Goal: Task Accomplishment & Management: Use online tool/utility

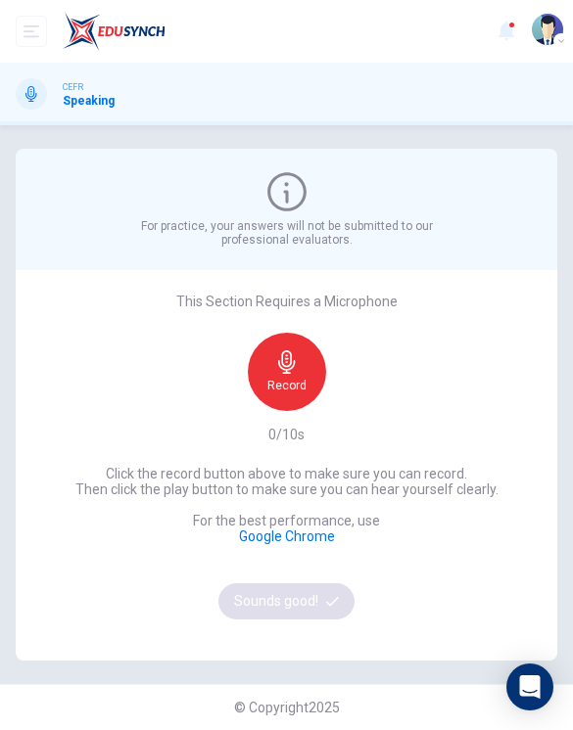
click at [283, 373] on icon "button" at bounding box center [286, 362] width 17 height 23
click at [304, 376] on div "Stop" at bounding box center [287, 372] width 78 height 78
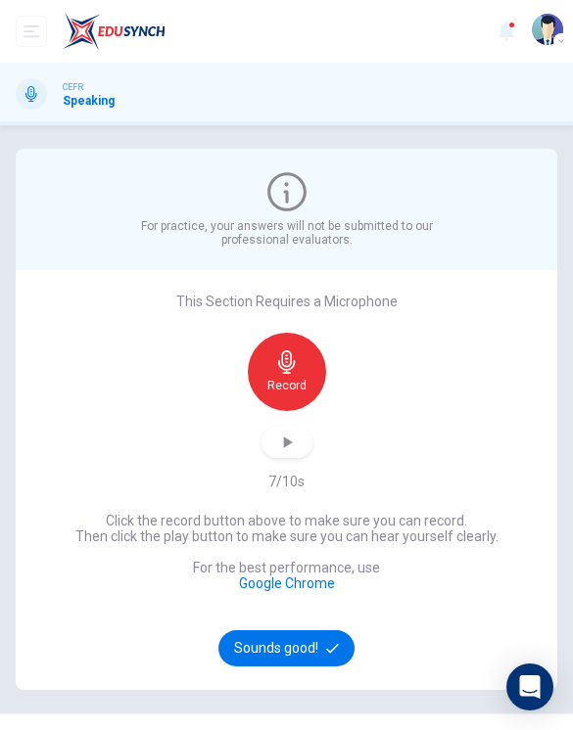
click at [303, 445] on button "button" at bounding box center [286, 442] width 51 height 31
click at [315, 656] on button "Sounds good!" at bounding box center [286, 649] width 137 height 36
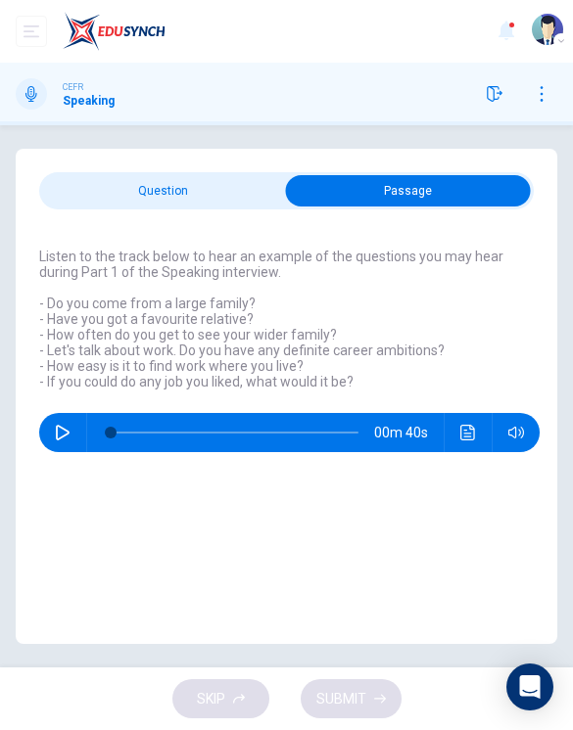
click at [65, 429] on icon "button" at bounding box center [63, 433] width 14 height 16
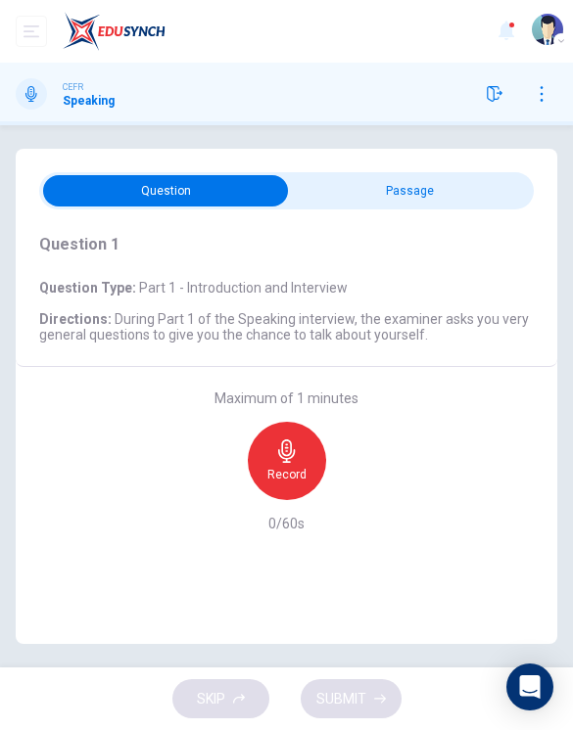
type input "**"
click at [261, 447] on div "Record" at bounding box center [287, 461] width 78 height 78
click at [260, 447] on div "Stop" at bounding box center [287, 461] width 78 height 78
click at [353, 702] on span "SUBMIT" at bounding box center [341, 699] width 50 height 24
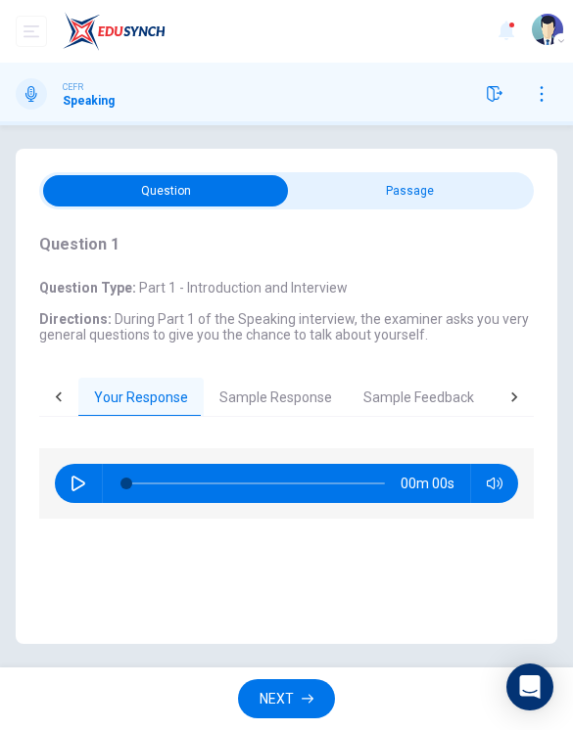
click at [312, 395] on button "Sample Response" at bounding box center [276, 398] width 144 height 41
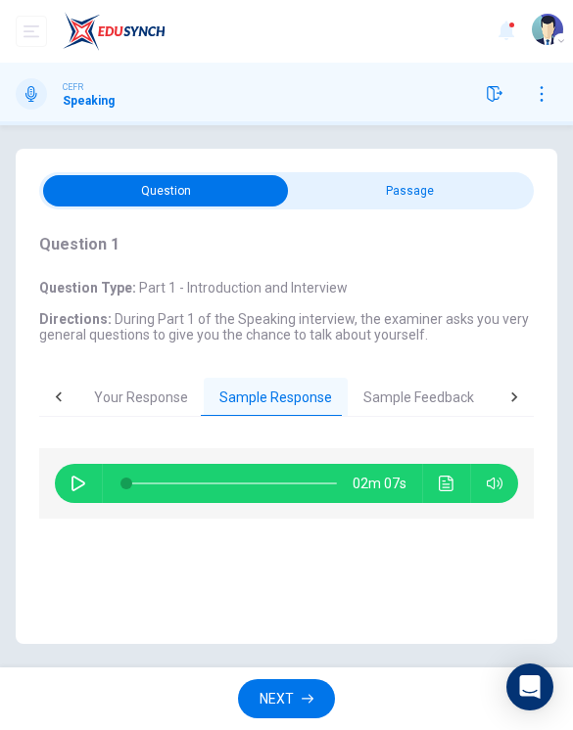
click at [76, 478] on icon "button" at bounding box center [78, 484] width 14 height 16
type input "*"
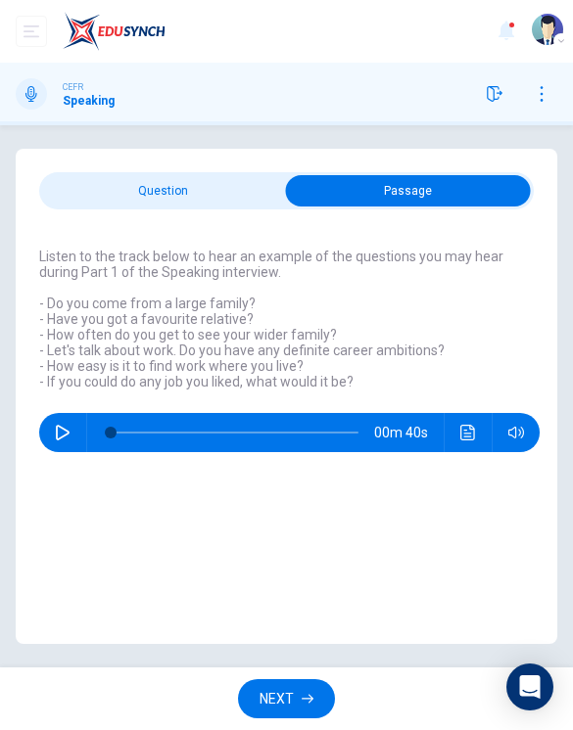
click at [292, 695] on span "NEXT" at bounding box center [276, 699] width 34 height 24
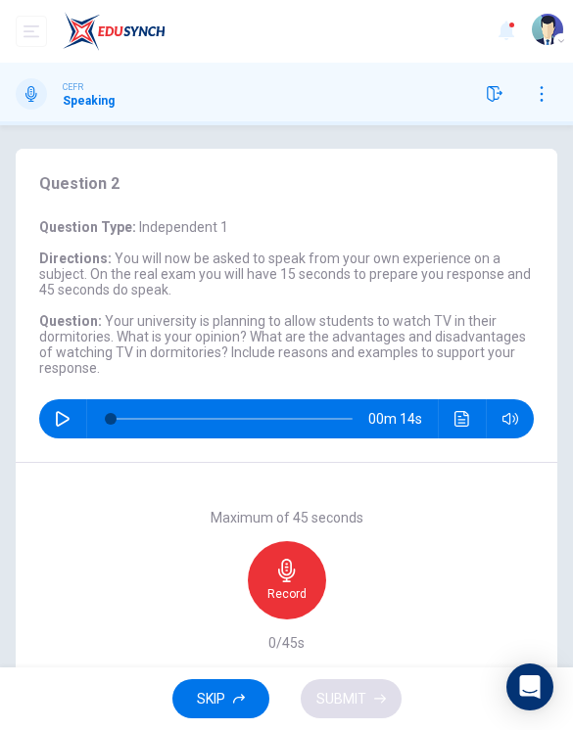
click at [112, 317] on span "Your university is planning to allow students to watch TV in their dormitories.…" at bounding box center [282, 336] width 487 height 47
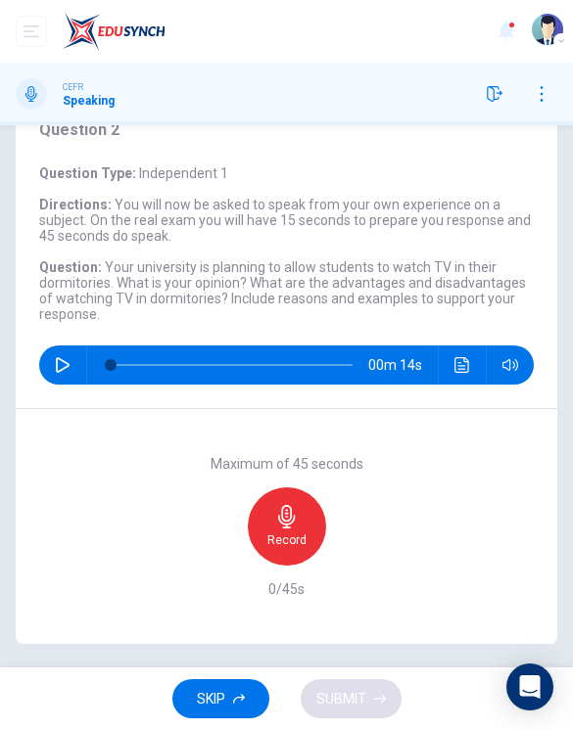
scroll to position [54, 0]
click at [300, 510] on div "Record" at bounding box center [287, 527] width 78 height 78
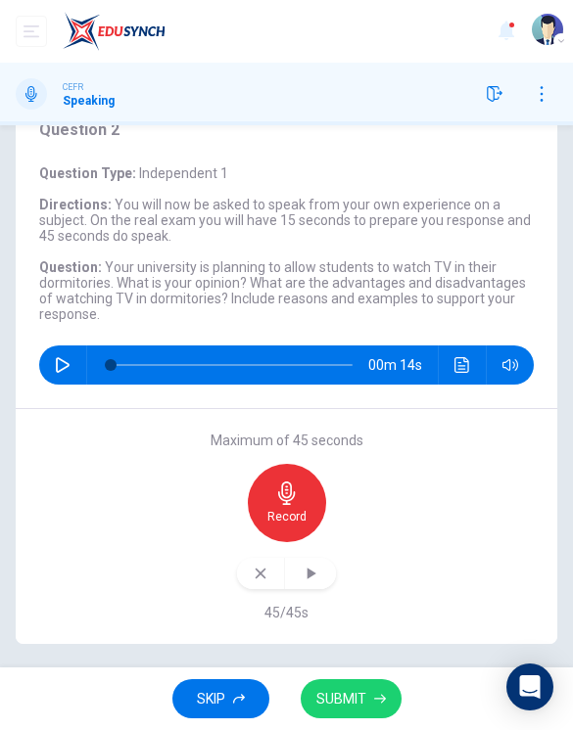
click at [312, 572] on icon "button" at bounding box center [311, 574] width 9 height 12
click at [355, 692] on span "SUBMIT" at bounding box center [341, 699] width 50 height 24
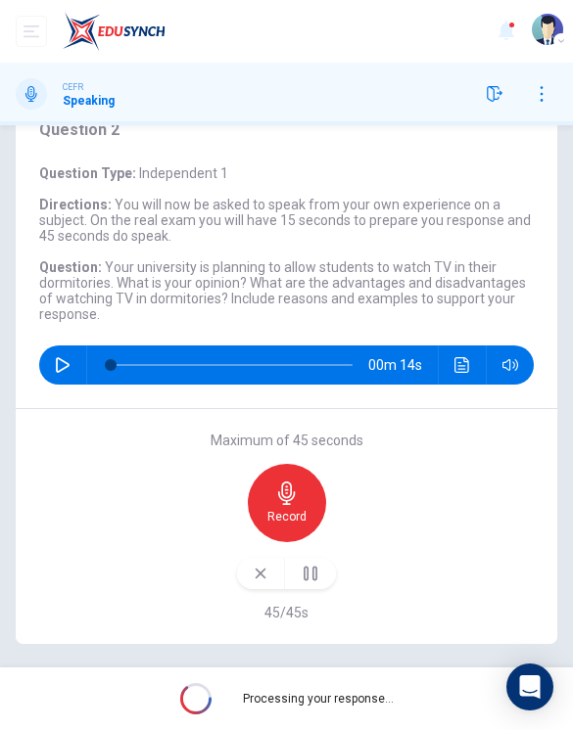
scroll to position [0, 0]
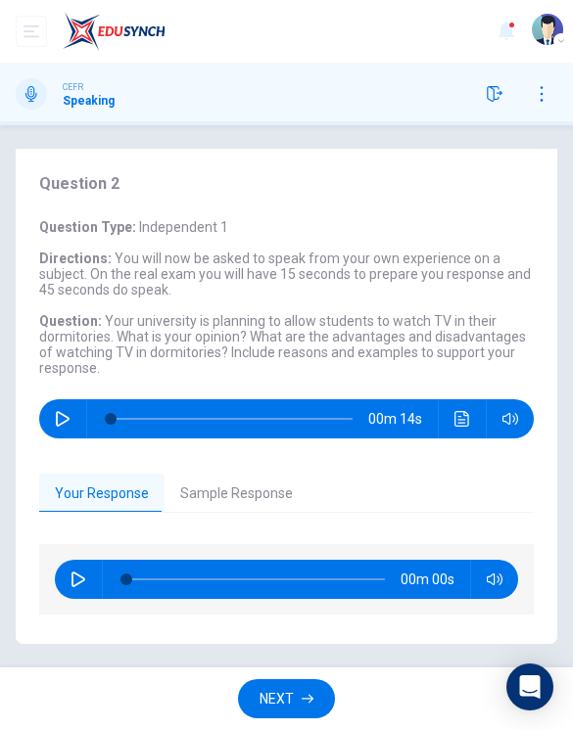
click at [230, 495] on button "Sample Response" at bounding box center [236, 494] width 144 height 41
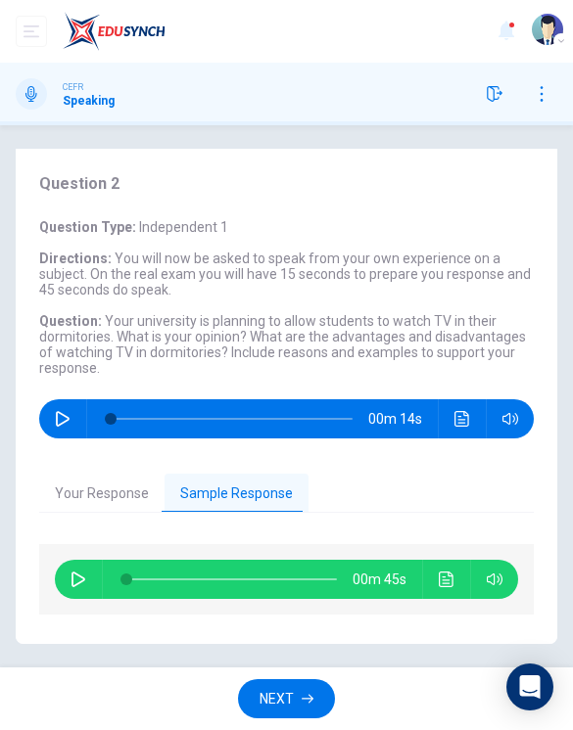
click at [75, 581] on icon "button" at bounding box center [78, 580] width 16 height 16
click at [37, 627] on div "Your Response Sample Response 00m 45s 00m 45s" at bounding box center [286, 553] width 541 height 182
click at [137, 510] on button "Your Response" at bounding box center [101, 494] width 125 height 41
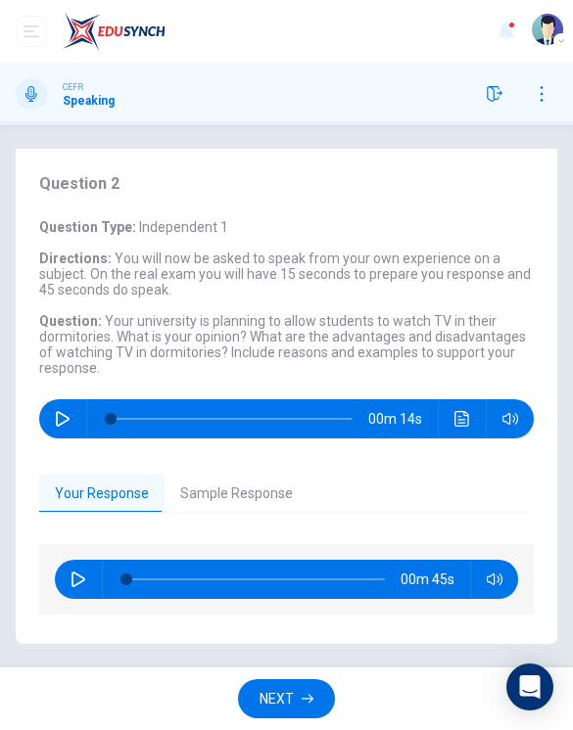
click at [76, 590] on button "button" at bounding box center [78, 579] width 31 height 39
click at [252, 487] on button "Sample Response" at bounding box center [236, 494] width 144 height 41
type input "**"
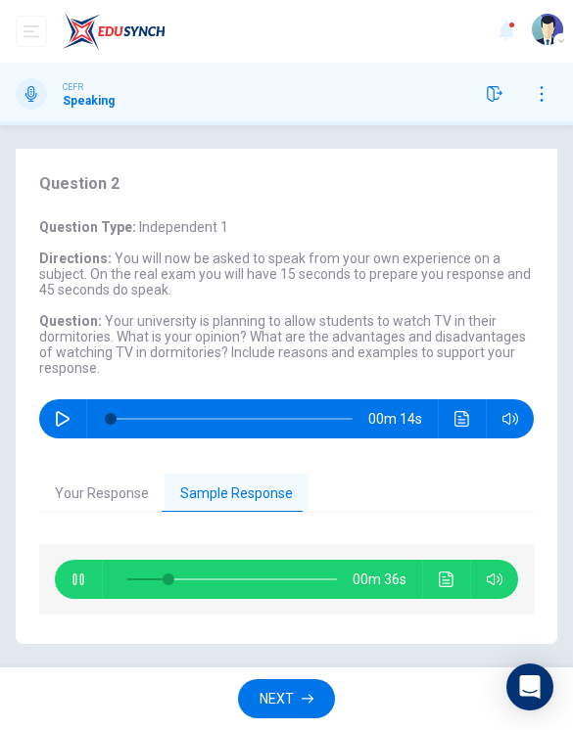
type input "*"
click at [70, 575] on button "button" at bounding box center [78, 579] width 31 height 39
type input "**"
click at [105, 495] on button "Your Response" at bounding box center [101, 494] width 125 height 41
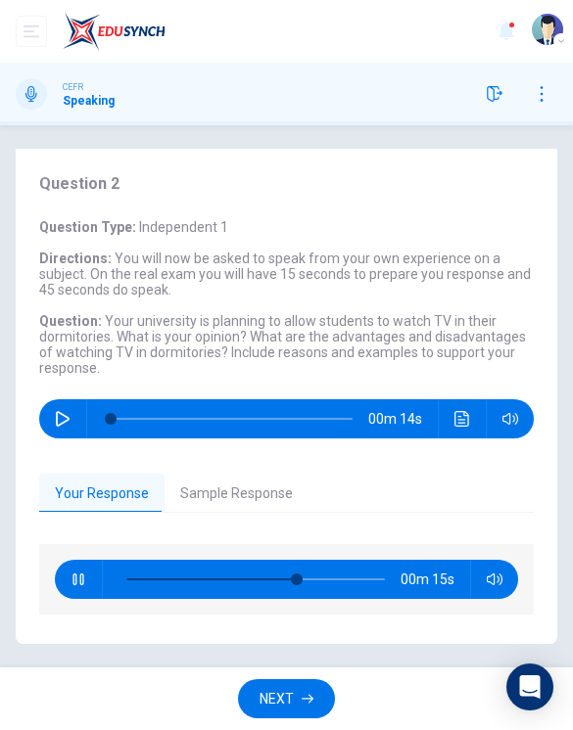
type input "**"
click at [300, 692] on button "NEXT" at bounding box center [286, 699] width 97 height 40
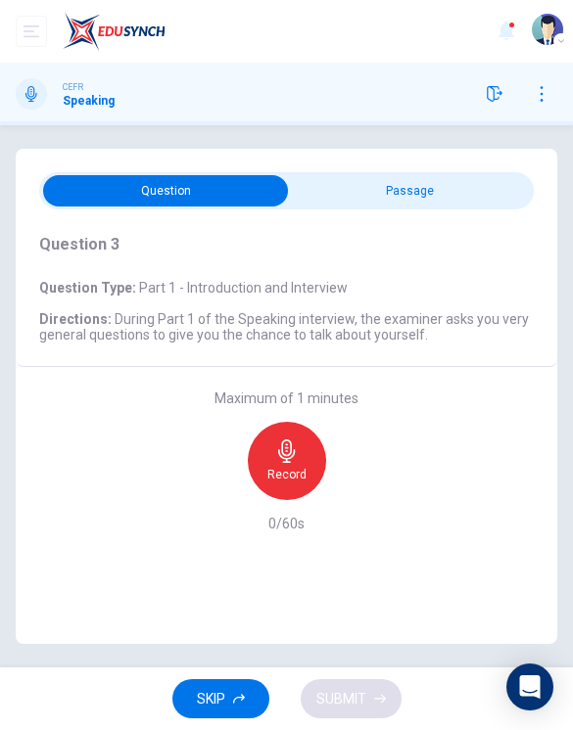
click at [306, 457] on div "Record" at bounding box center [287, 461] width 78 height 78
click at [321, 472] on div "Stop" at bounding box center [287, 461] width 78 height 78
click at [368, 691] on button "SUBMIT" at bounding box center [351, 699] width 101 height 40
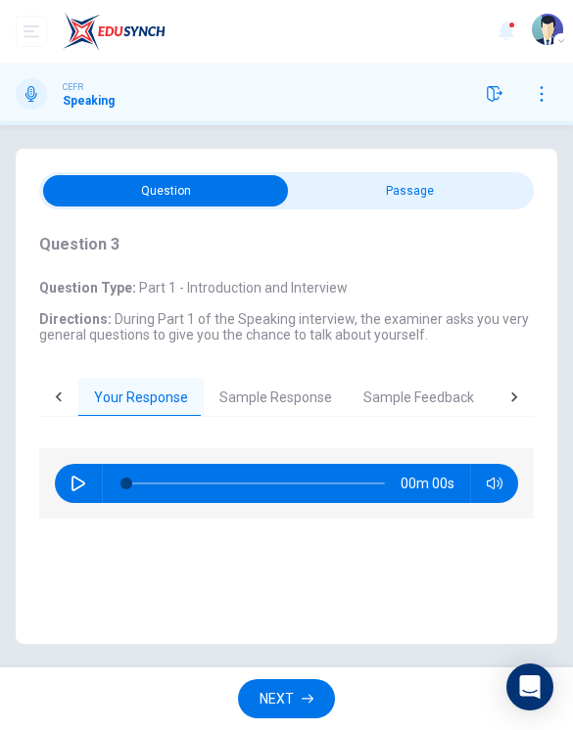
click at [295, 696] on button "NEXT" at bounding box center [286, 699] width 97 height 40
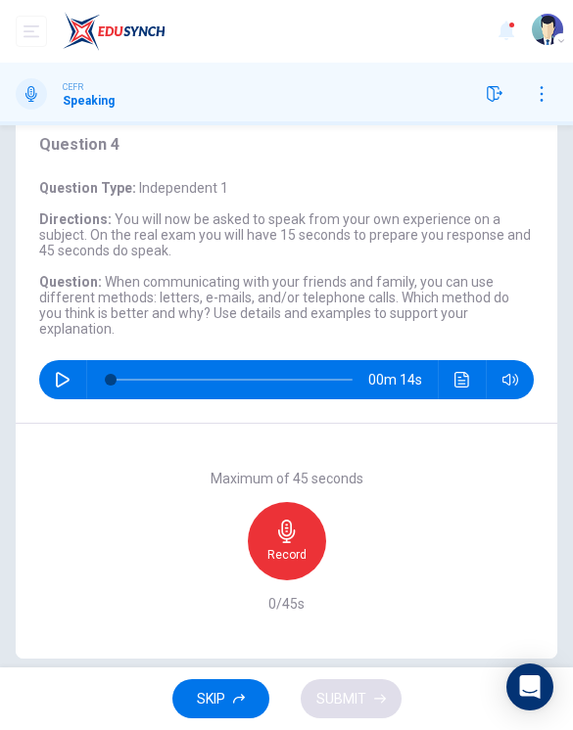
scroll to position [38, 0]
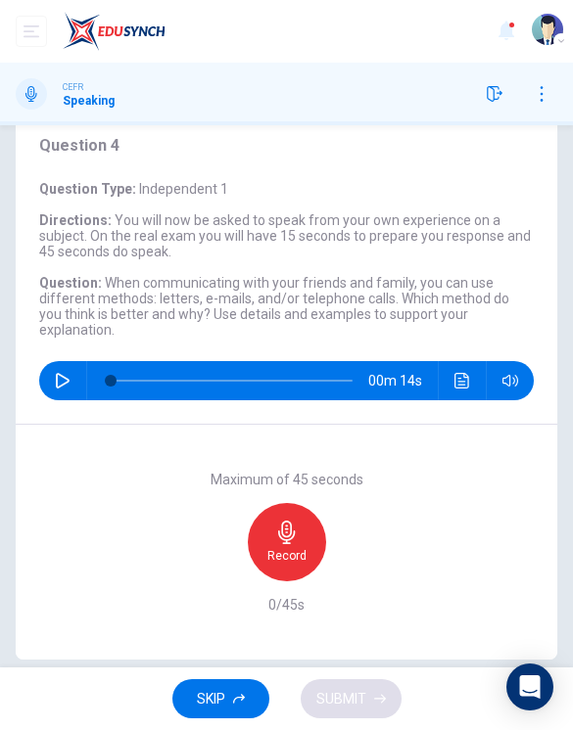
click at [281, 528] on icon "button" at bounding box center [286, 532] width 23 height 23
click at [304, 503] on div "Stop" at bounding box center [287, 542] width 78 height 78
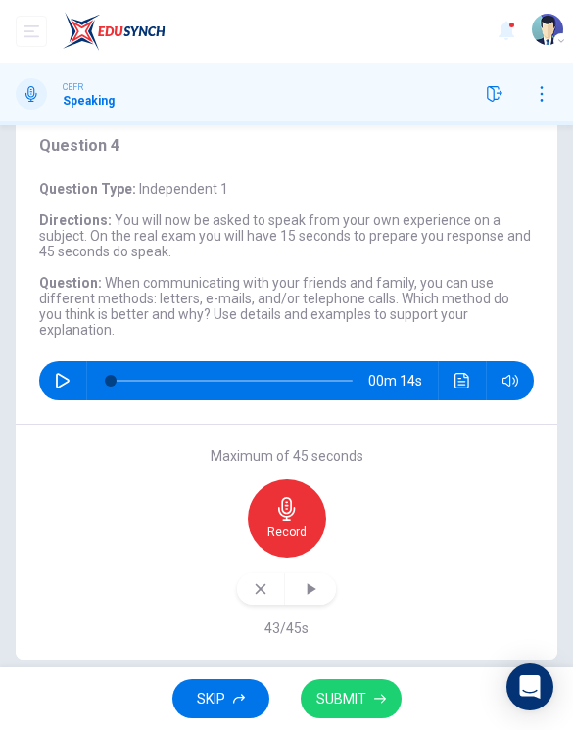
click at [316, 580] on icon "button" at bounding box center [311, 590] width 20 height 20
click at [348, 692] on span "SUBMIT" at bounding box center [341, 699] width 50 height 24
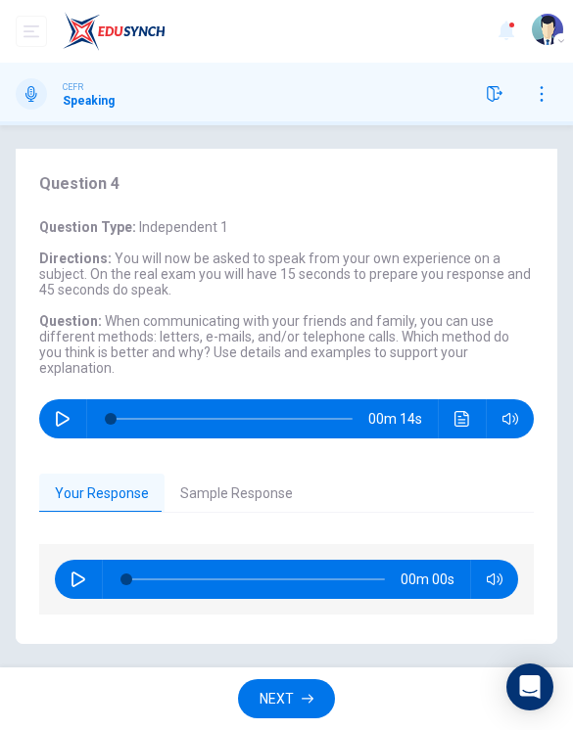
scroll to position [0, 0]
click at [82, 560] on button "button" at bounding box center [78, 579] width 31 height 39
click at [74, 572] on icon "button" at bounding box center [78, 580] width 16 height 16
click at [75, 584] on button "button" at bounding box center [78, 579] width 31 height 39
type input "**"
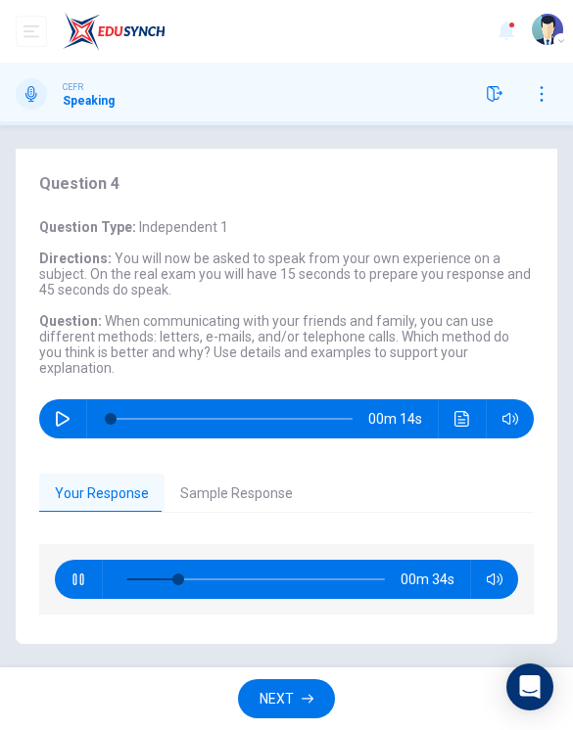
click at [249, 479] on button "Sample Response" at bounding box center [236, 494] width 144 height 41
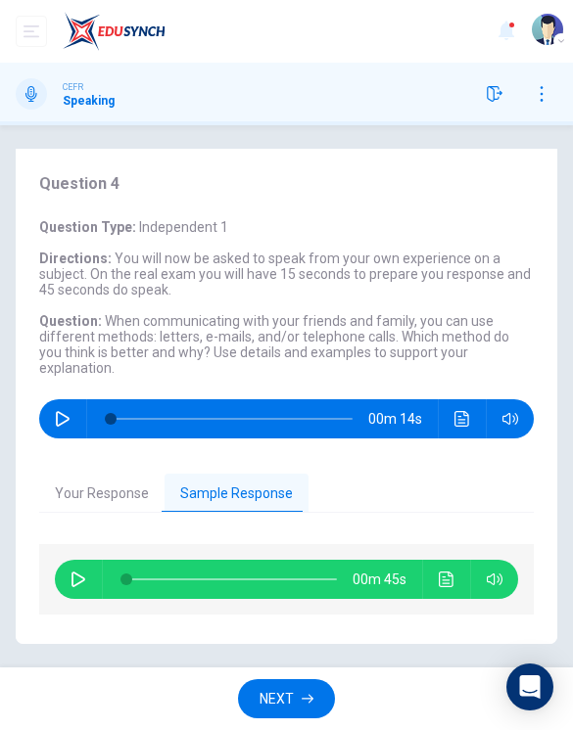
click at [279, 693] on span "NEXT" at bounding box center [276, 699] width 34 height 24
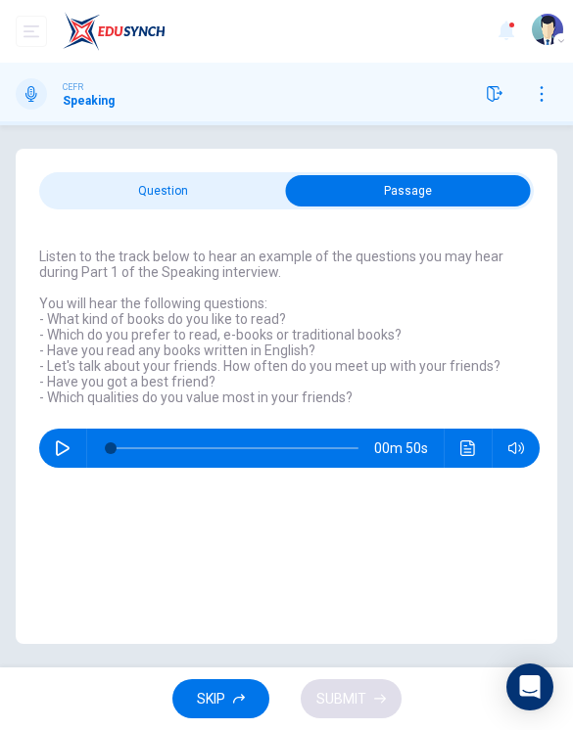
click at [236, 701] on icon "button" at bounding box center [239, 699] width 12 height 12
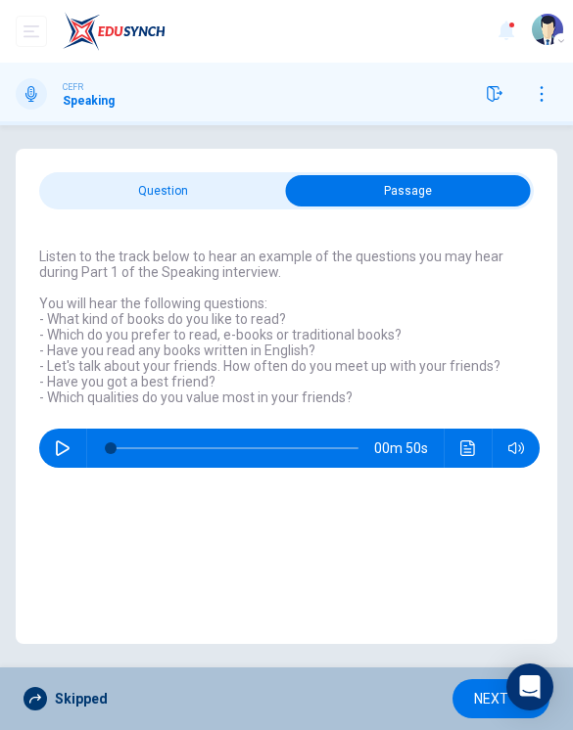
click at [474, 702] on span "NEXT" at bounding box center [491, 699] width 34 height 24
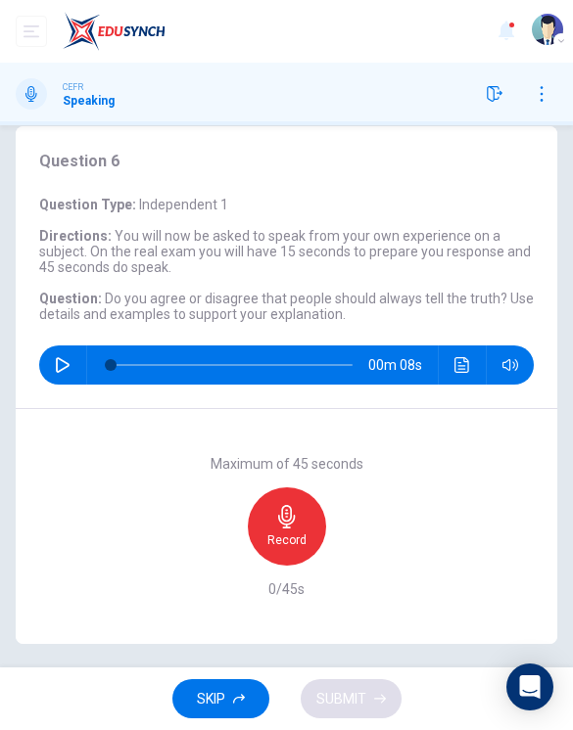
scroll to position [23, 0]
click at [306, 529] on div "Record" at bounding box center [287, 527] width 78 height 78
click at [301, 516] on div "Stop" at bounding box center [287, 527] width 78 height 78
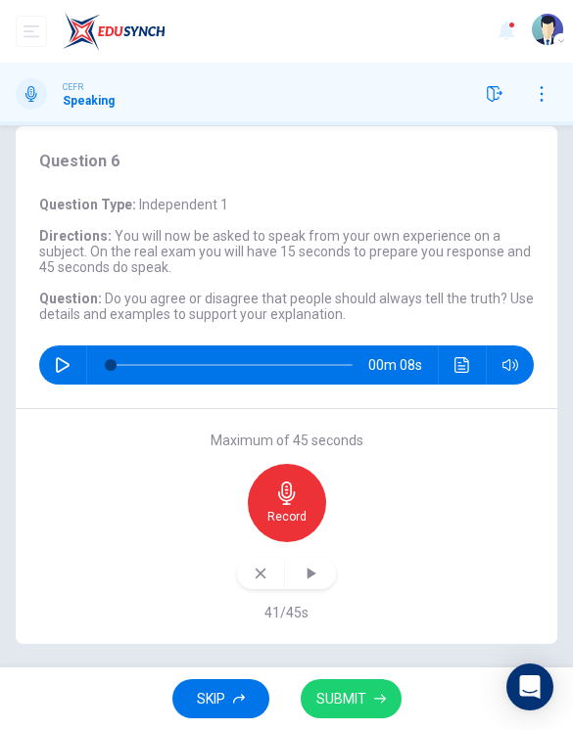
click at [318, 572] on icon "button" at bounding box center [311, 574] width 20 height 20
click at [345, 692] on span "SUBMIT" at bounding box center [341, 699] width 50 height 24
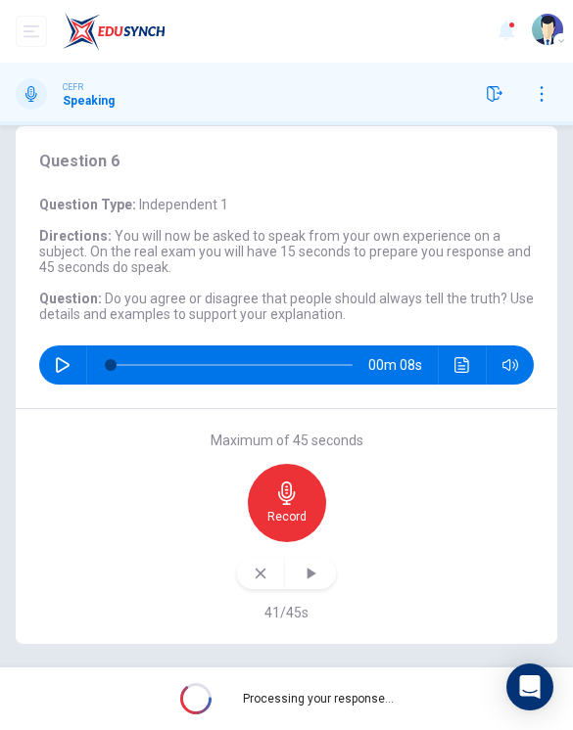
scroll to position [0, 0]
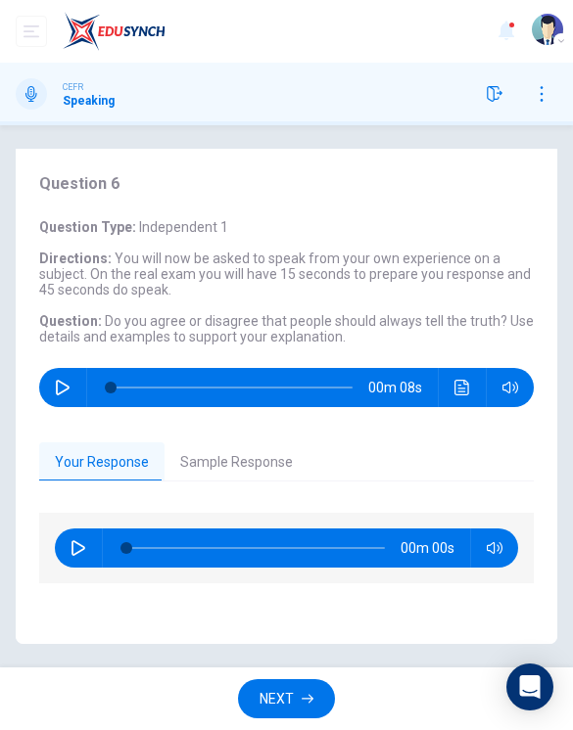
click at [81, 545] on icon "button" at bounding box center [78, 548] width 16 height 16
click at [67, 545] on button "button" at bounding box center [78, 548] width 31 height 39
type input "**"
click at [282, 698] on span "NEXT" at bounding box center [276, 699] width 34 height 24
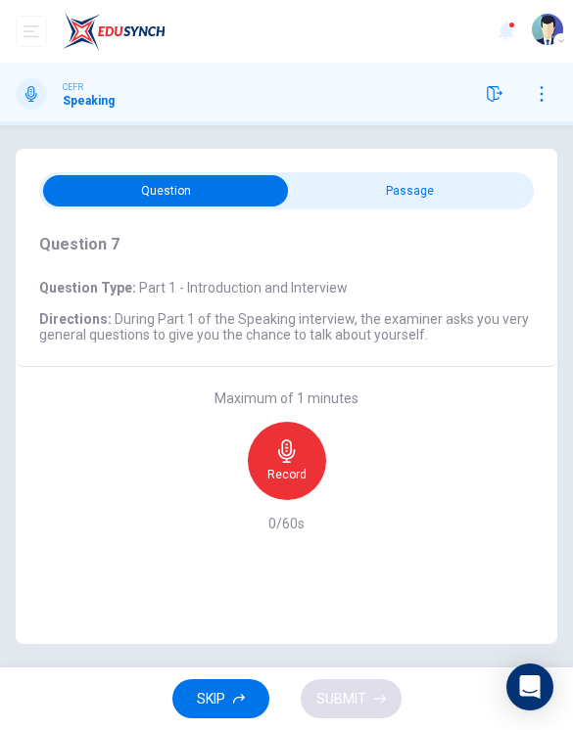
click at [498, 95] on icon "button" at bounding box center [495, 94] width 16 height 16
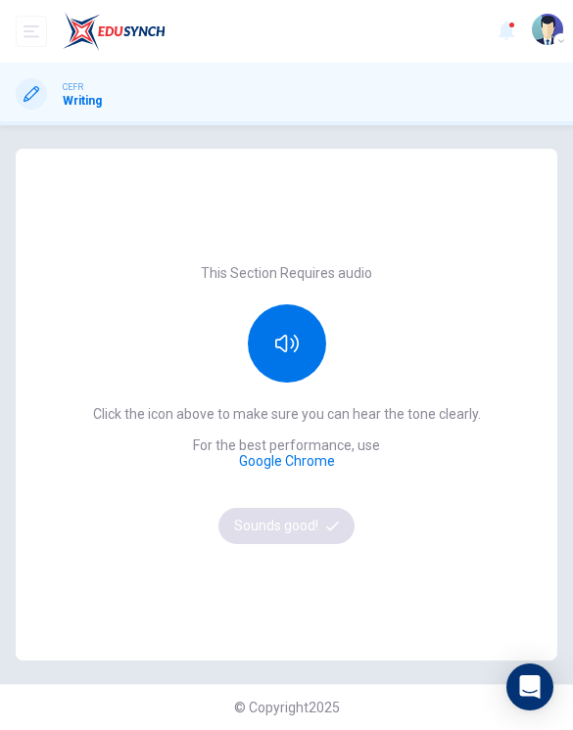
click at [282, 332] on icon "button" at bounding box center [286, 343] width 23 height 23
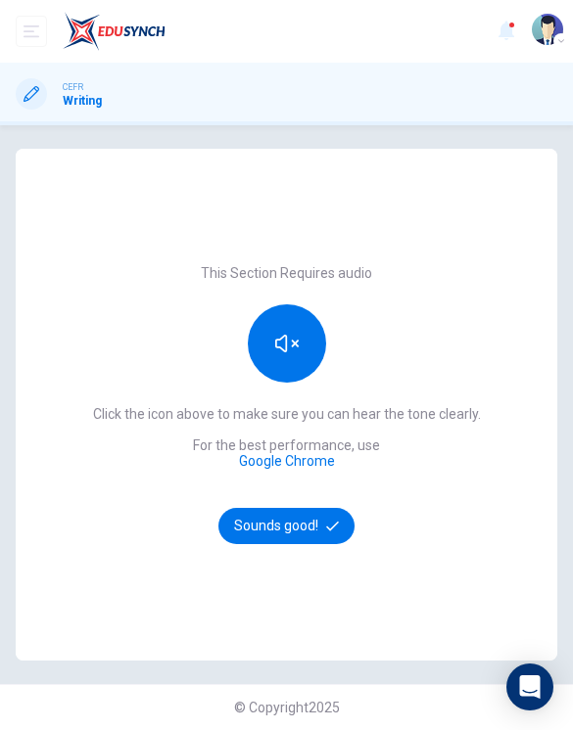
click at [312, 532] on button "Sounds good!" at bounding box center [286, 526] width 137 height 36
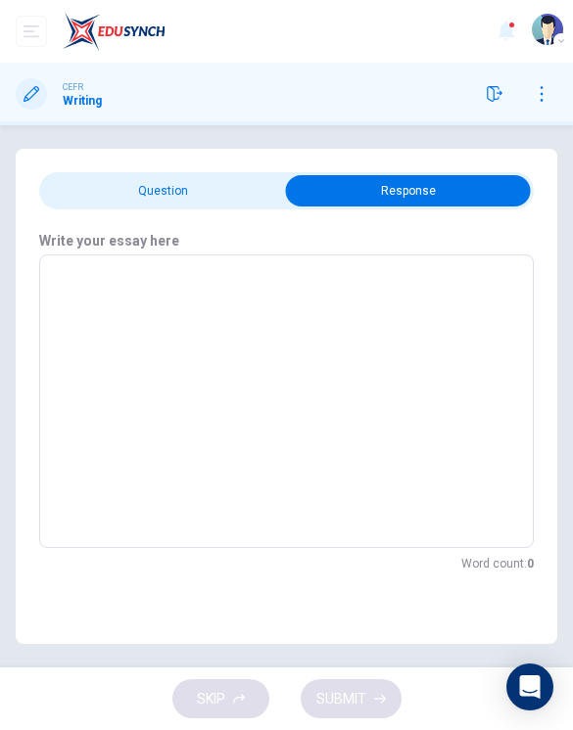
click at [402, 274] on textarea at bounding box center [286, 401] width 467 height 261
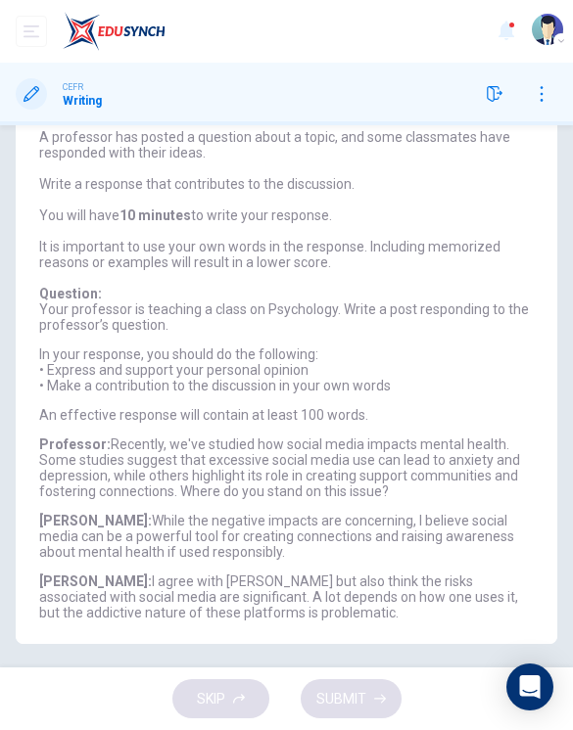
scroll to position [213, 0]
